Goal: Task Accomplishment & Management: Manage account settings

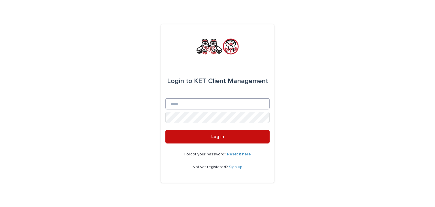
type input "**********"
click at [222, 137] on span "Log in" at bounding box center [217, 136] width 13 height 5
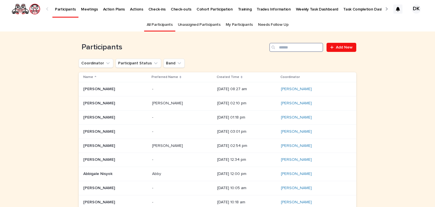
click at [288, 50] on input "Search" at bounding box center [296, 47] width 54 height 9
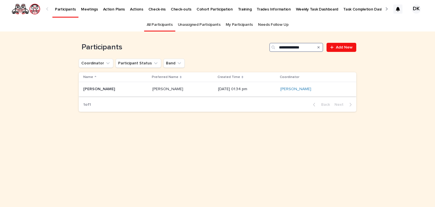
type input "**********"
click at [101, 87] on p "Katelynn Watts" at bounding box center [99, 89] width 33 height 6
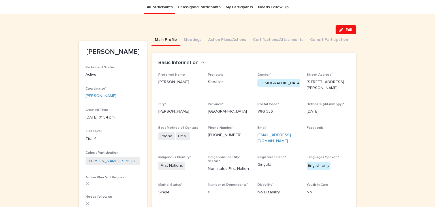
scroll to position [18, 0]
click at [211, 40] on button "Action Plans/Actions" at bounding box center [227, 40] width 45 height 12
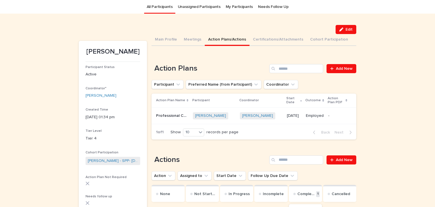
click at [162, 112] on p "Professional Cook Level 1" at bounding box center [172, 115] width 33 height 6
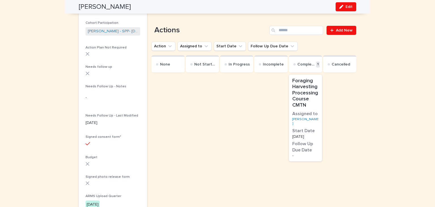
scroll to position [148, 0]
click at [345, 6] on span "Edit" at bounding box center [348, 7] width 7 height 4
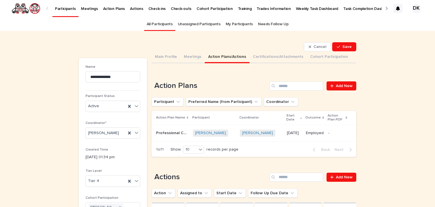
scroll to position [0, 0]
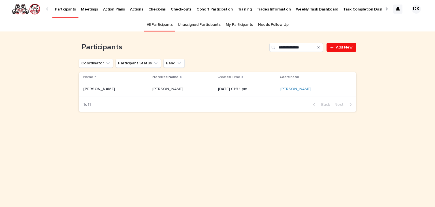
click at [298, 8] on p "Weekly Task Dashboard" at bounding box center [317, 6] width 42 height 12
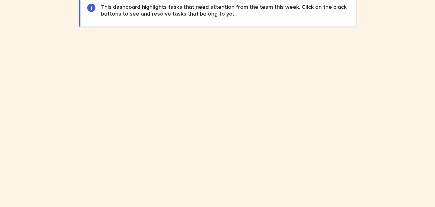
scroll to position [276, 0]
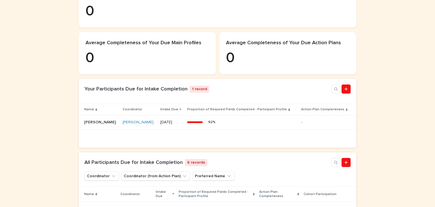
scroll to position [141, 0]
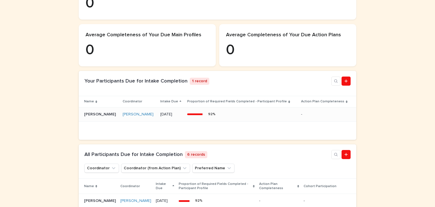
click at [90, 117] on p "[PERSON_NAME]" at bounding box center [100, 114] width 33 height 6
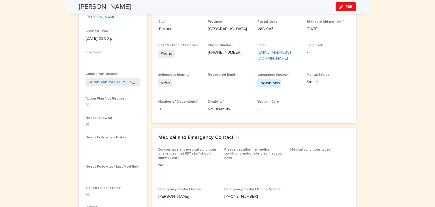
scroll to position [95, 0]
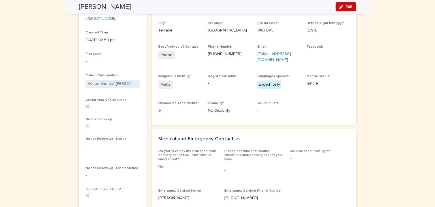
click at [343, 8] on button "Edit" at bounding box center [346, 6] width 21 height 9
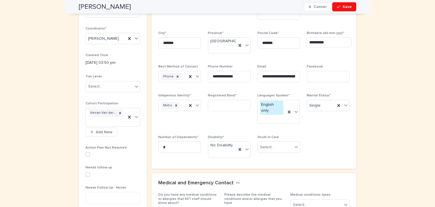
click at [86, 174] on span at bounding box center [88, 174] width 5 height 5
click at [86, 195] on textarea at bounding box center [113, 198] width 55 height 12
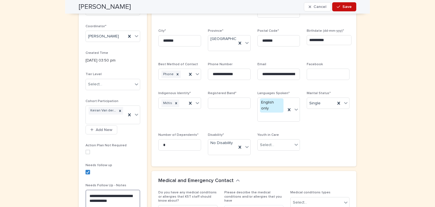
type textarea "**********"
click at [349, 7] on span "Save" at bounding box center [346, 7] width 9 height 4
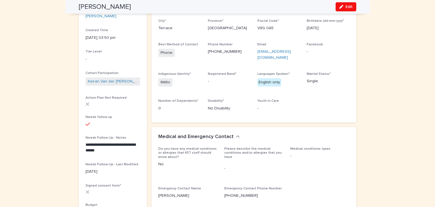
scroll to position [0, 0]
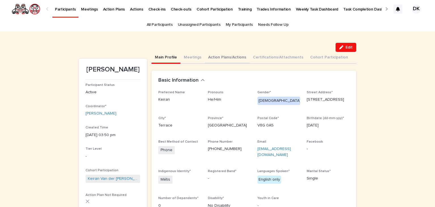
click at [208, 57] on button "Action Plans/Actions" at bounding box center [227, 58] width 45 height 12
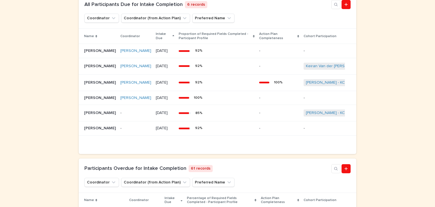
scroll to position [291, 0]
click at [88, 115] on p "[PERSON_NAME]" at bounding box center [100, 112] width 33 height 6
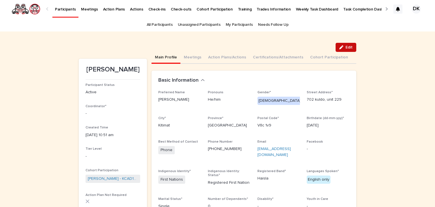
click at [346, 48] on span "Edit" at bounding box center [348, 47] width 7 height 4
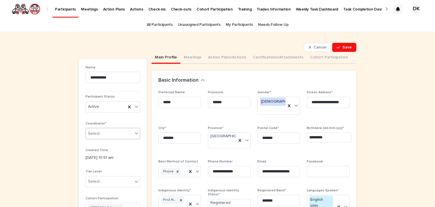
click at [134, 133] on icon at bounding box center [137, 133] width 6 height 6
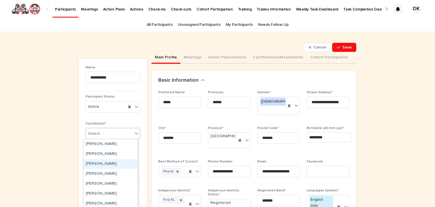
click at [96, 162] on div "Brigitte M Watts" at bounding box center [111, 164] width 54 height 10
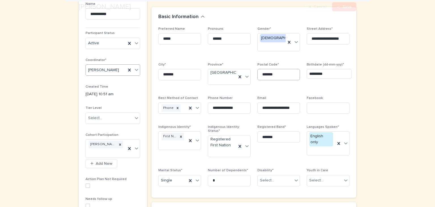
scroll to position [66, 0]
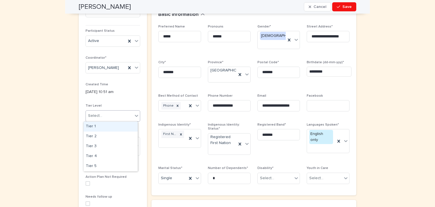
click at [136, 114] on icon at bounding box center [137, 116] width 6 height 6
click at [96, 155] on div "Tier 4" at bounding box center [111, 156] width 54 height 10
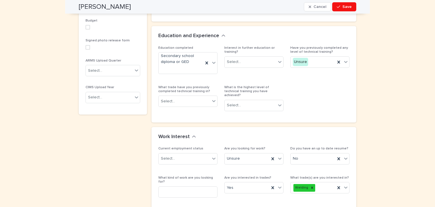
scroll to position [330, 0]
click at [212, 98] on icon at bounding box center [214, 101] width 6 height 6
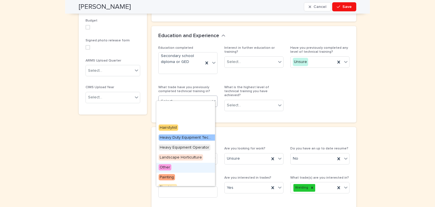
scroll to position [84, 0]
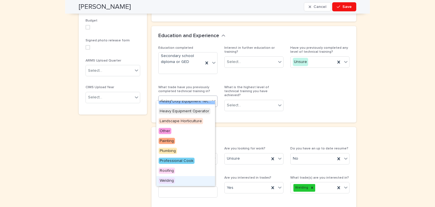
click at [163, 179] on span "Welding" at bounding box center [167, 180] width 16 height 6
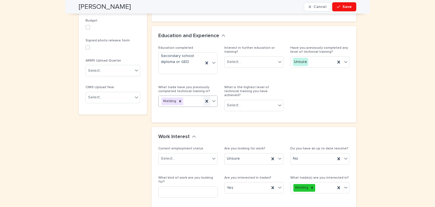
click at [205, 100] on icon at bounding box center [206, 101] width 3 height 3
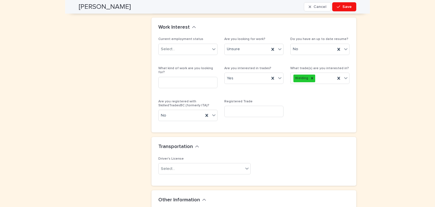
scroll to position [437, 0]
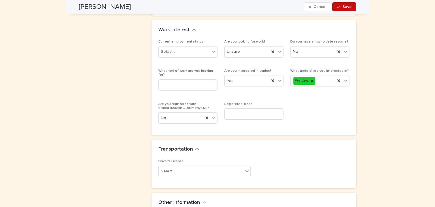
click at [344, 7] on span "Save" at bounding box center [346, 7] width 9 height 4
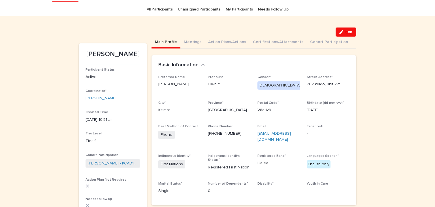
scroll to position [0, 0]
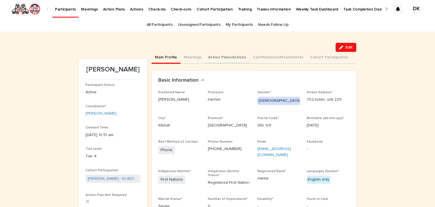
click at [206, 57] on button "Action Plans/Actions" at bounding box center [227, 58] width 45 height 12
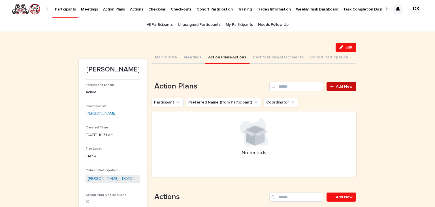
click at [340, 86] on span "Add New" at bounding box center [344, 86] width 17 height 4
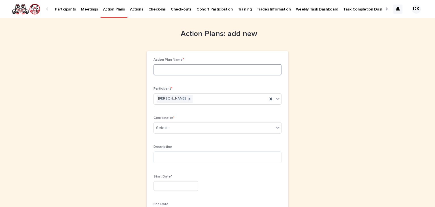
click at [153, 71] on input at bounding box center [217, 69] width 128 height 11
type input "**********"
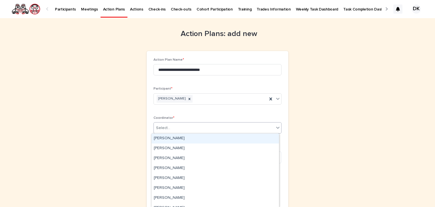
click at [278, 127] on icon at bounding box center [278, 128] width 6 height 6
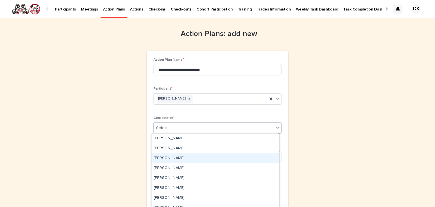
click at [161, 157] on div "Brigitte M Watts" at bounding box center [214, 158] width 127 height 10
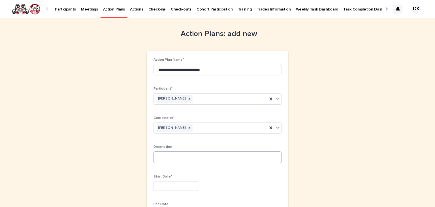
click at [154, 154] on textarea at bounding box center [217, 157] width 128 height 12
type textarea "*"
click at [262, 156] on textarea "**********" at bounding box center [217, 157] width 128 height 12
type textarea "**********"
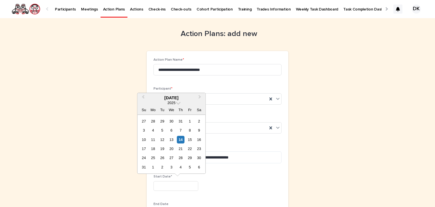
click at [165, 185] on input "text" at bounding box center [175, 186] width 45 height 10
click at [153, 137] on div "11" at bounding box center [153, 140] width 8 height 8
type input "*********"
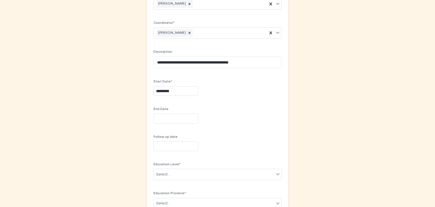
scroll to position [95, 0]
click at [157, 116] on input "text" at bounding box center [175, 118] width 45 height 10
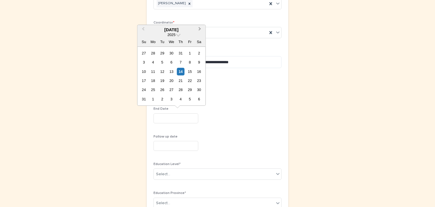
click at [199, 27] on button "Next Month" at bounding box center [200, 29] width 9 height 9
click at [200, 27] on span "Next Month" at bounding box center [200, 30] width 0 height 8
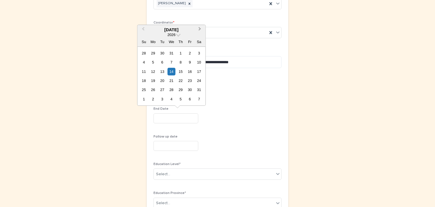
click at [200, 31] on button "Next Month" at bounding box center [200, 29] width 9 height 9
click at [201, 28] on button "Next Month" at bounding box center [200, 29] width 9 height 9
click at [192, 90] on div "3" at bounding box center [190, 90] width 8 height 8
type input "********"
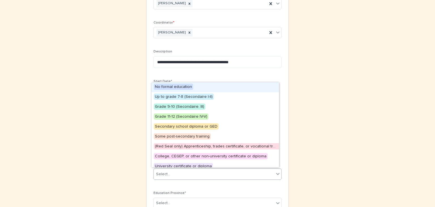
click at [276, 175] on icon at bounding box center [278, 174] width 6 height 6
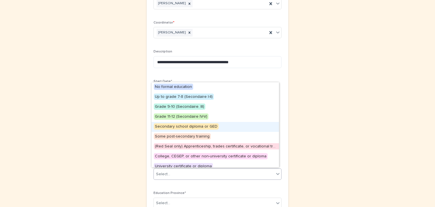
click at [183, 126] on span "Secondary school diploma or GED" at bounding box center [186, 126] width 65 height 6
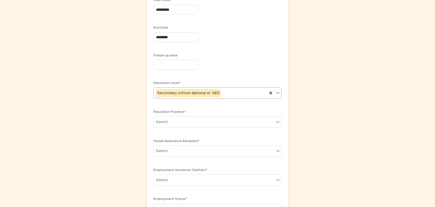
scroll to position [177, 0]
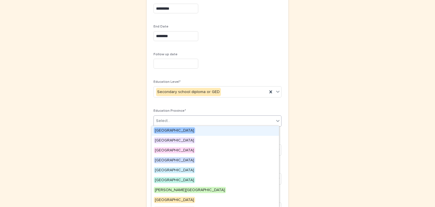
click at [276, 119] on icon at bounding box center [278, 121] width 6 height 6
click at [187, 128] on div "British Columbia" at bounding box center [214, 131] width 127 height 10
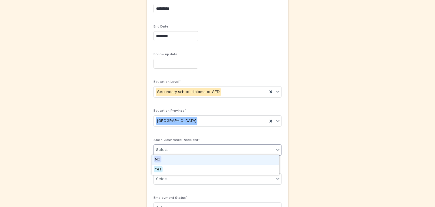
click at [276, 150] on icon at bounding box center [278, 150] width 6 height 6
click at [166, 158] on div "No" at bounding box center [214, 160] width 127 height 10
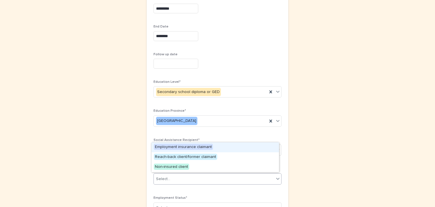
click at [276, 177] on icon at bounding box center [278, 179] width 6 height 6
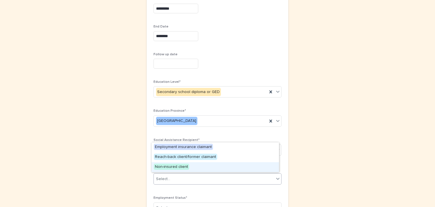
click at [160, 166] on span "Non-insured client" at bounding box center [171, 166] width 35 height 6
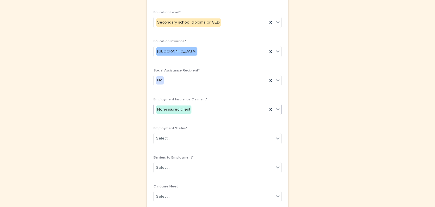
scroll to position [248, 0]
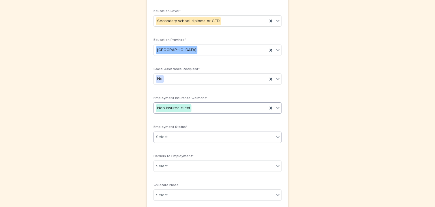
click at [275, 134] on icon at bounding box center [278, 137] width 6 height 6
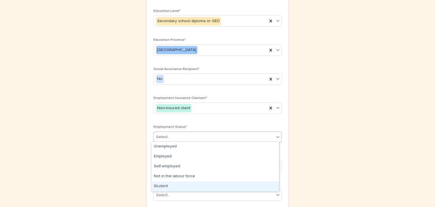
click at [157, 185] on div "Student" at bounding box center [214, 186] width 127 height 10
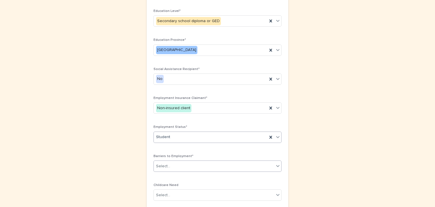
click at [276, 165] on icon at bounding box center [277, 166] width 3 height 2
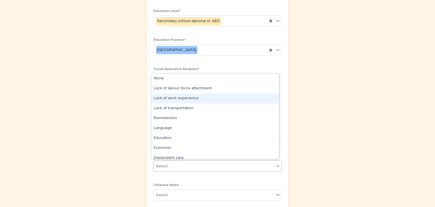
click at [184, 98] on div "Lack of work experience" at bounding box center [214, 98] width 127 height 10
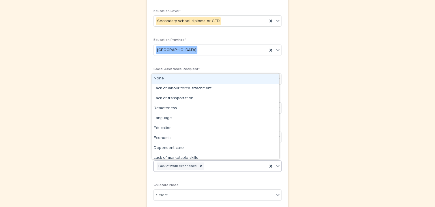
click at [276, 164] on icon at bounding box center [278, 166] width 6 height 6
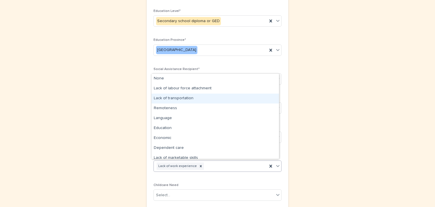
click at [161, 97] on div "Lack of transportation" at bounding box center [214, 98] width 127 height 10
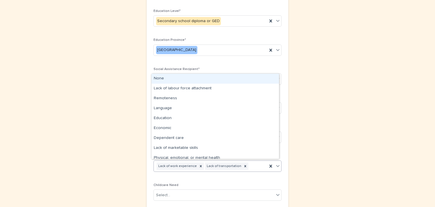
click at [276, 165] on icon at bounding box center [277, 166] width 3 height 2
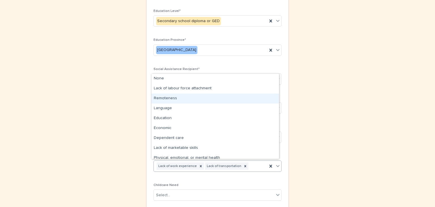
click at [165, 99] on div "Remoteness" at bounding box center [214, 98] width 127 height 10
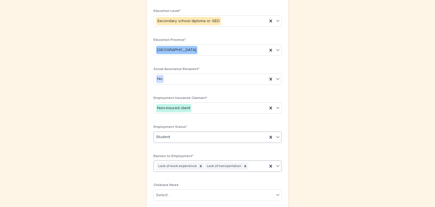
scroll to position [252, 0]
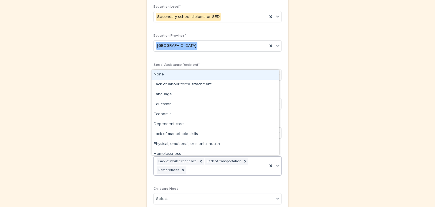
click at [275, 163] on icon at bounding box center [278, 166] width 6 height 6
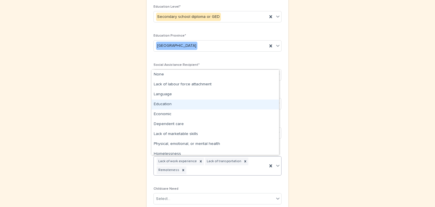
click at [155, 101] on div "Education" at bounding box center [214, 104] width 127 height 10
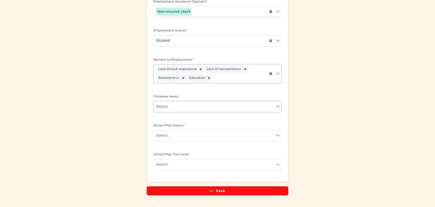
scroll to position [345, 0]
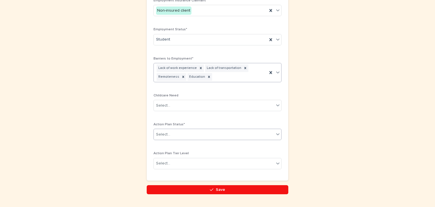
click at [276, 133] on icon at bounding box center [277, 134] width 3 height 2
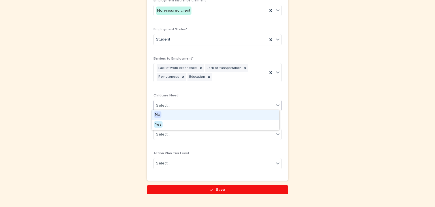
click at [277, 104] on icon at bounding box center [277, 105] width 3 height 2
click at [175, 114] on div "No" at bounding box center [214, 115] width 127 height 10
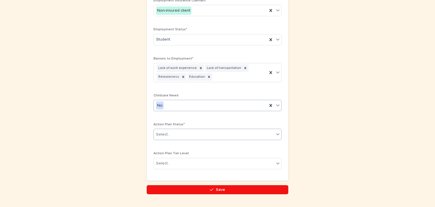
click at [276, 133] on icon at bounding box center [277, 134] width 3 height 2
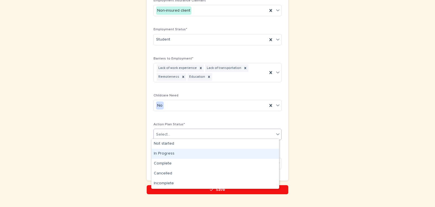
click at [174, 151] on div "In Progress" at bounding box center [214, 154] width 127 height 10
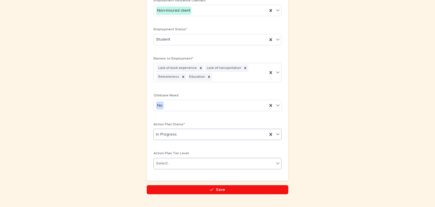
click at [275, 161] on icon at bounding box center [278, 163] width 6 height 6
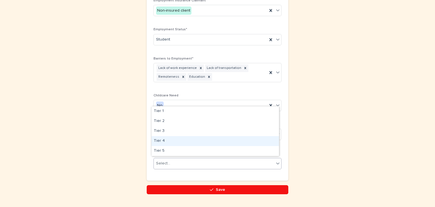
click at [154, 139] on div "Tier 4" at bounding box center [214, 141] width 127 height 10
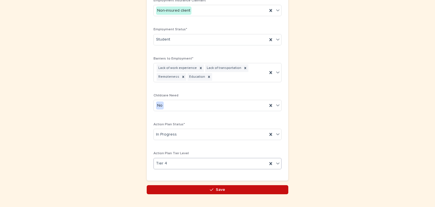
click at [216, 187] on span "Save" at bounding box center [220, 189] width 9 height 4
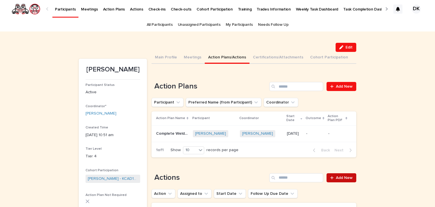
click at [347, 176] on span "Add New" at bounding box center [344, 178] width 17 height 4
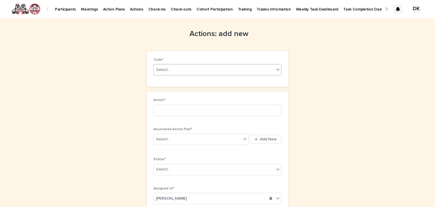
click at [276, 68] on icon at bounding box center [278, 70] width 6 height 6
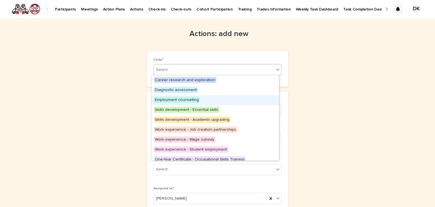
click at [191, 97] on span "Employment counselling" at bounding box center [177, 100] width 46 height 6
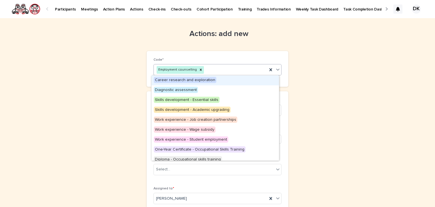
click at [276, 67] on icon at bounding box center [278, 70] width 6 height 6
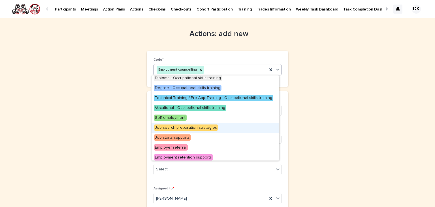
scroll to position [103, 0]
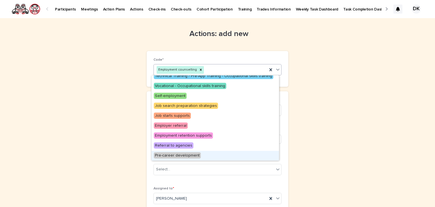
click at [188, 155] on span "Pre-career development" at bounding box center [177, 155] width 47 height 6
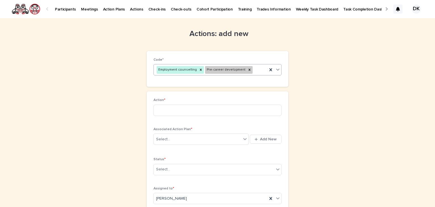
click at [277, 68] on icon at bounding box center [278, 70] width 6 height 6
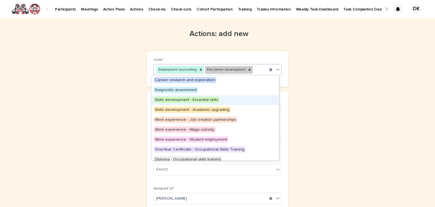
click at [173, 98] on span "Skills development - Essential skills" at bounding box center [187, 100] width 66 height 6
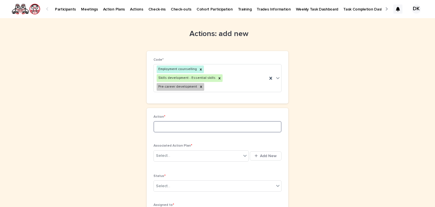
click at [153, 121] on input at bounding box center [217, 126] width 128 height 11
type input "**********"
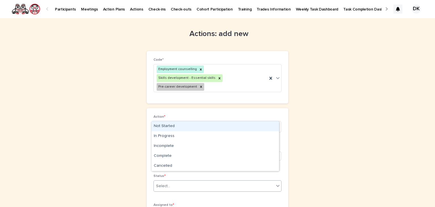
click at [276, 183] on icon at bounding box center [278, 186] width 6 height 6
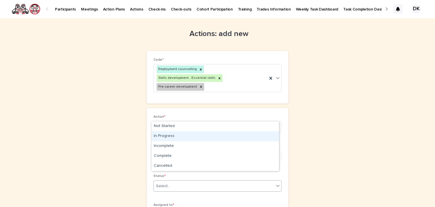
click at [165, 136] on div "In Progress" at bounding box center [214, 136] width 127 height 10
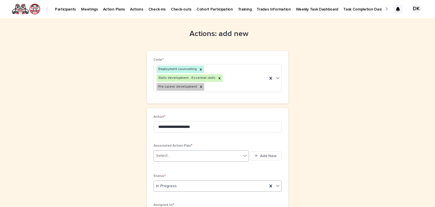
click at [242, 153] on icon at bounding box center [245, 156] width 6 height 6
type input "****"
click at [217, 153] on div "Complete Welding Foundations - Tyson Angus - Aug 11th, 2025" at bounding box center [198, 157] width 95 height 10
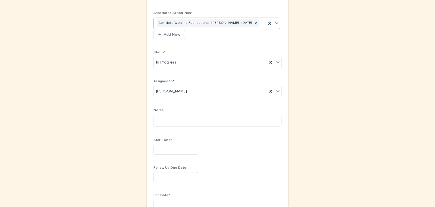
scroll to position [133, 0]
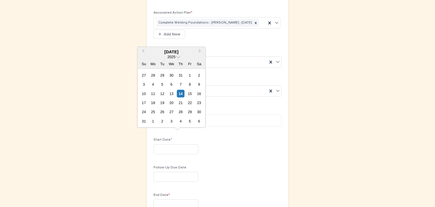
click at [160, 144] on input "text" at bounding box center [175, 149] width 45 height 10
click at [154, 92] on div "11" at bounding box center [153, 93] width 8 height 8
type input "*********"
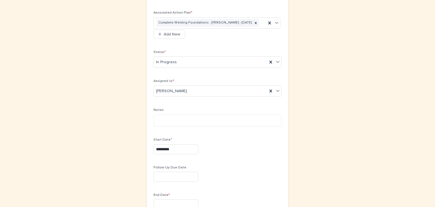
scroll to position [164, 0]
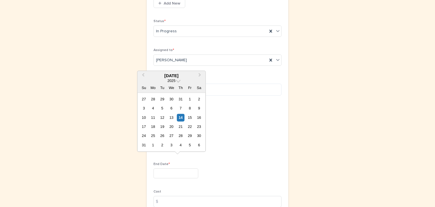
click at [157, 168] on input "text" at bounding box center [175, 173] width 45 height 10
click at [153, 116] on div "11" at bounding box center [153, 118] width 8 height 8
click at [172, 168] on input "*********" at bounding box center [175, 173] width 45 height 10
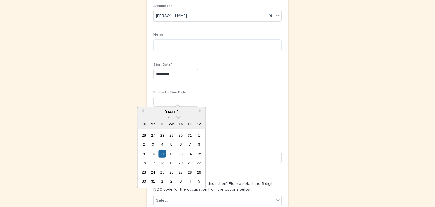
scroll to position [244, 0]
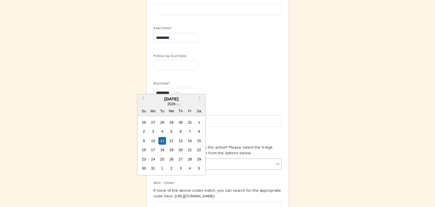
type input "*********"
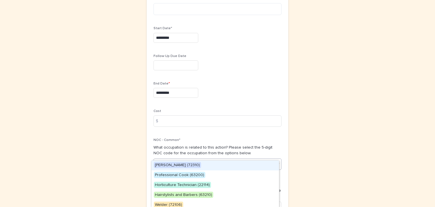
click at [276, 161] on icon at bounding box center [278, 164] width 6 height 6
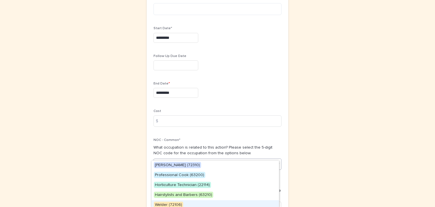
click at [168, 202] on span "Welder (72106)" at bounding box center [168, 204] width 29 height 6
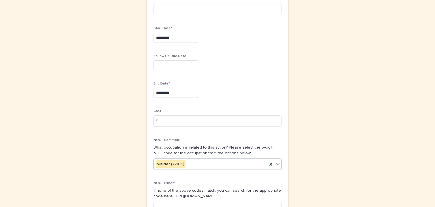
scroll to position [294, 0]
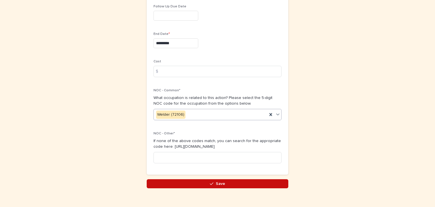
click at [228, 179] on button "Save" at bounding box center [218, 183] width 142 height 9
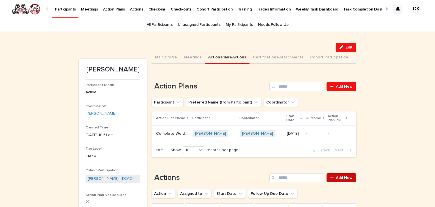
click at [342, 178] on span "Add New" at bounding box center [344, 178] width 17 height 4
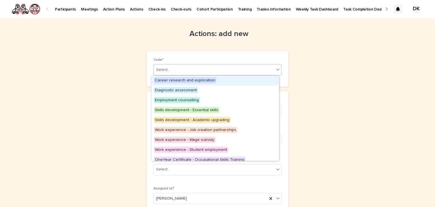
click at [276, 69] on icon at bounding box center [278, 70] width 6 height 6
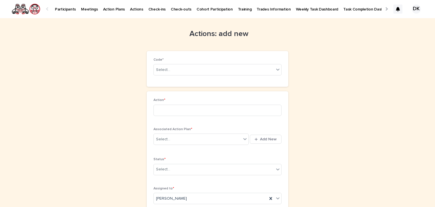
click at [171, 108] on input at bounding box center [217, 109] width 128 height 11
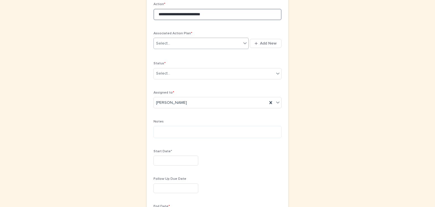
type input "**********"
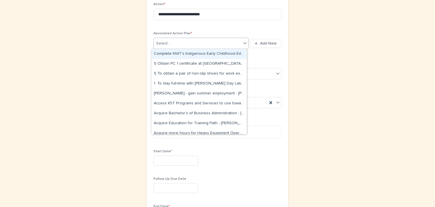
click at [243, 42] on icon at bounding box center [245, 43] width 6 height 6
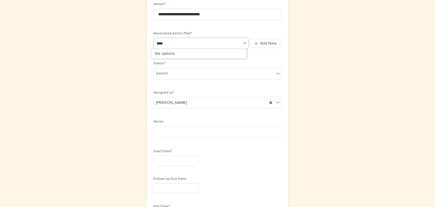
type input "*****"
click at [180, 52] on div "Complete Welding Foundations - Tyson Angus - Aug 11th, 2025" at bounding box center [198, 54] width 95 height 10
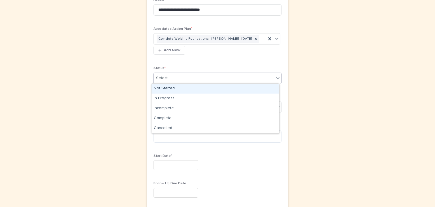
click at [275, 76] on icon at bounding box center [278, 78] width 6 height 6
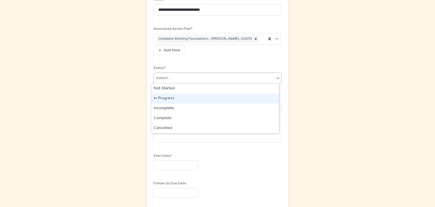
click at [157, 97] on div "In Progress" at bounding box center [214, 98] width 127 height 10
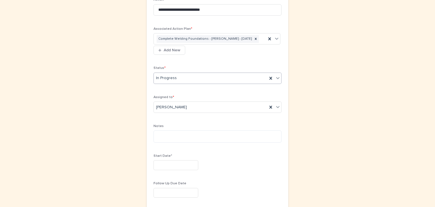
click at [276, 77] on icon at bounding box center [277, 78] width 3 height 2
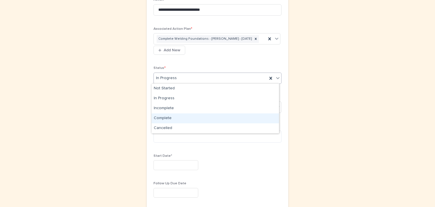
click at [168, 116] on div "Complete" at bounding box center [214, 118] width 127 height 10
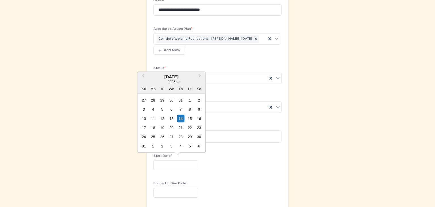
click at [155, 163] on input "text" at bounding box center [175, 165] width 45 height 10
click at [180, 119] on div "14" at bounding box center [181, 118] width 8 height 8
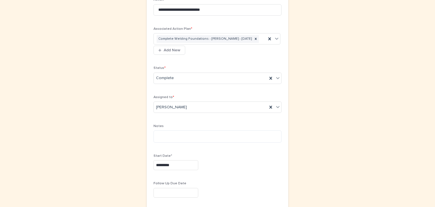
type input "*********"
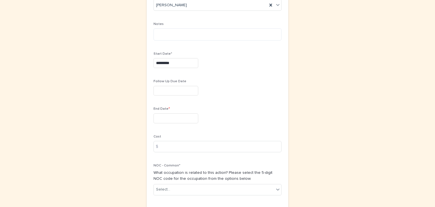
scroll to position [205, 0]
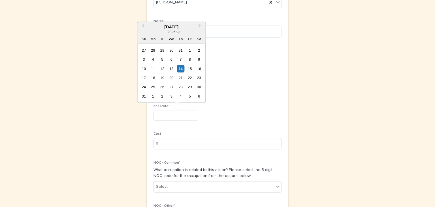
click at [157, 113] on input "text" at bounding box center [175, 115] width 45 height 10
click at [182, 67] on div "14" at bounding box center [181, 69] width 8 height 8
type input "*********"
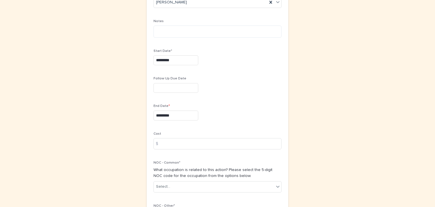
click at [160, 145] on div "$" at bounding box center [158, 143] width 11 height 11
click at [163, 140] on input at bounding box center [217, 143] width 128 height 11
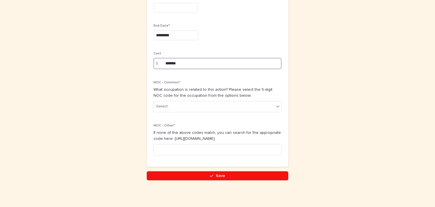
scroll to position [285, 0]
type input "*******"
click at [275, 105] on icon at bounding box center [278, 106] width 6 height 6
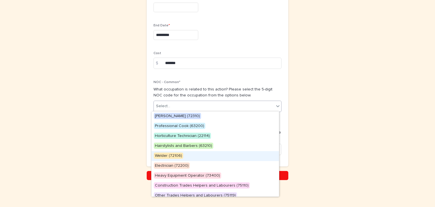
click at [158, 155] on span "Welder (72106)" at bounding box center [168, 155] width 29 height 6
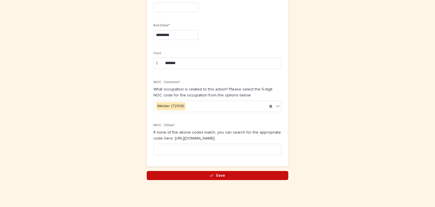
click at [210, 173] on icon "button" at bounding box center [211, 175] width 3 height 4
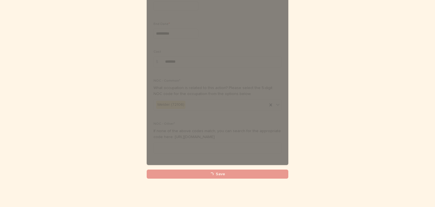
scroll to position [277, 0]
